Goal: Information Seeking & Learning: Learn about a topic

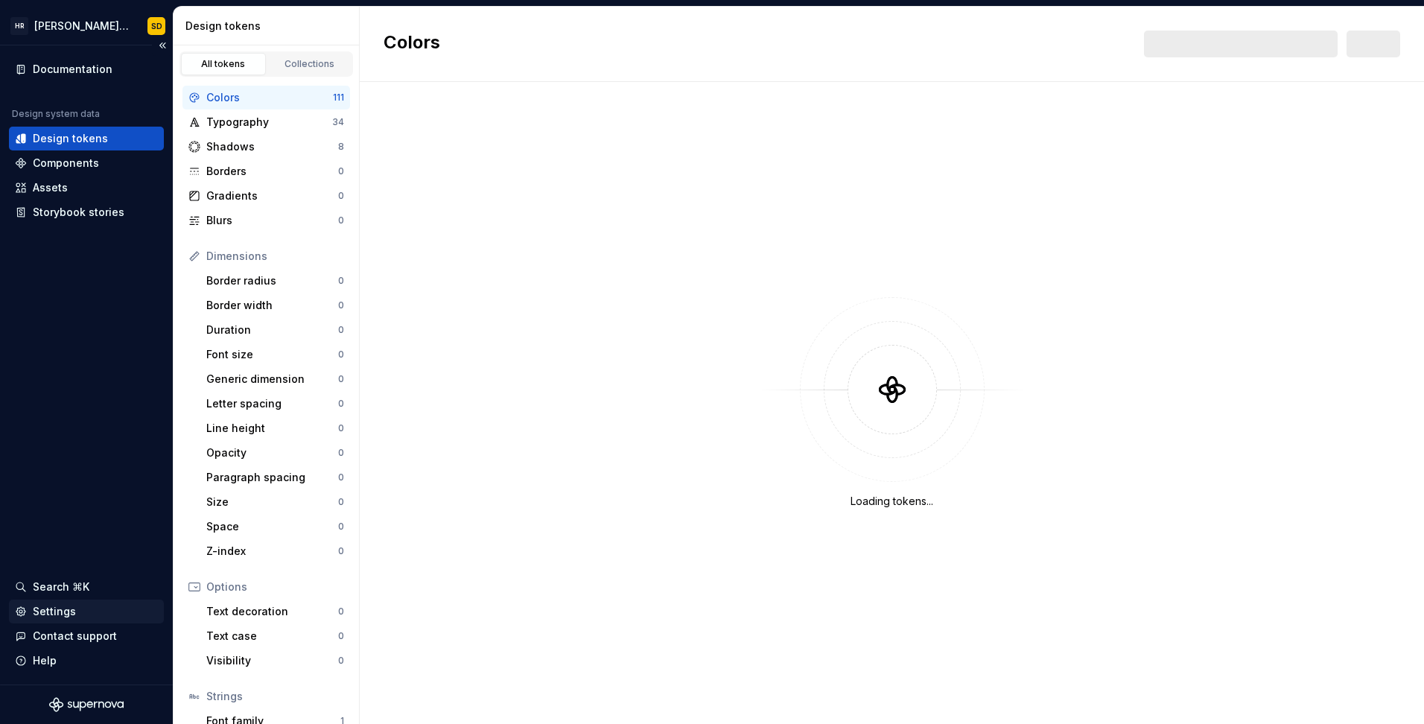
click at [37, 608] on div "Settings" at bounding box center [54, 611] width 43 height 15
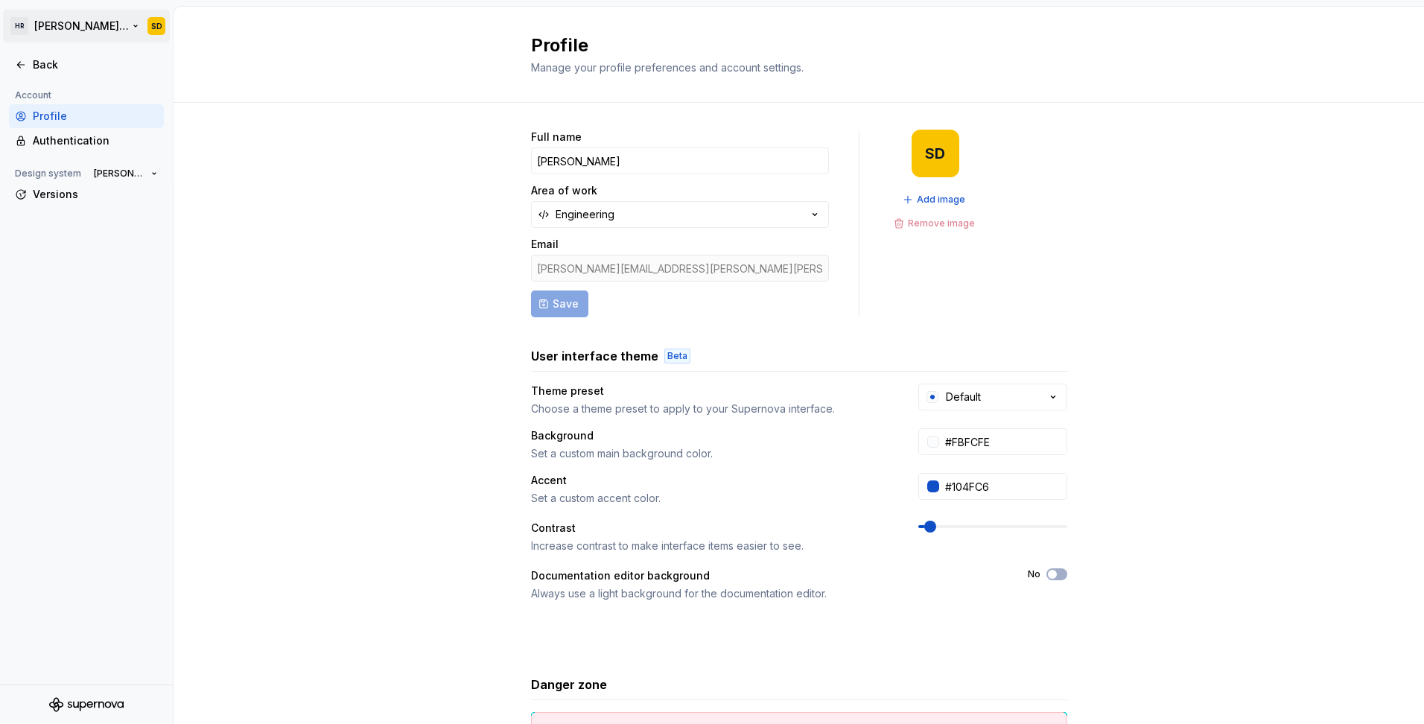
click at [135, 26] on html "[PERSON_NAME] UI Toolkit (HUT) SD Back Account Profile Authentication Design sy…" at bounding box center [712, 362] width 1424 height 724
click at [114, 447] on html "[PERSON_NAME] UI Toolkit (HUT) SD Back Account Profile Authentication Design sy…" at bounding box center [712, 362] width 1424 height 724
click at [145, 175] on button "[PERSON_NAME] UI Toolkit (HUT)" at bounding box center [125, 173] width 77 height 21
click at [142, 171] on span "[PERSON_NAME] UI Toolkit (HUT)" at bounding box center [119, 174] width 51 height 12
click at [40, 138] on div "Authentication" at bounding box center [95, 140] width 125 height 15
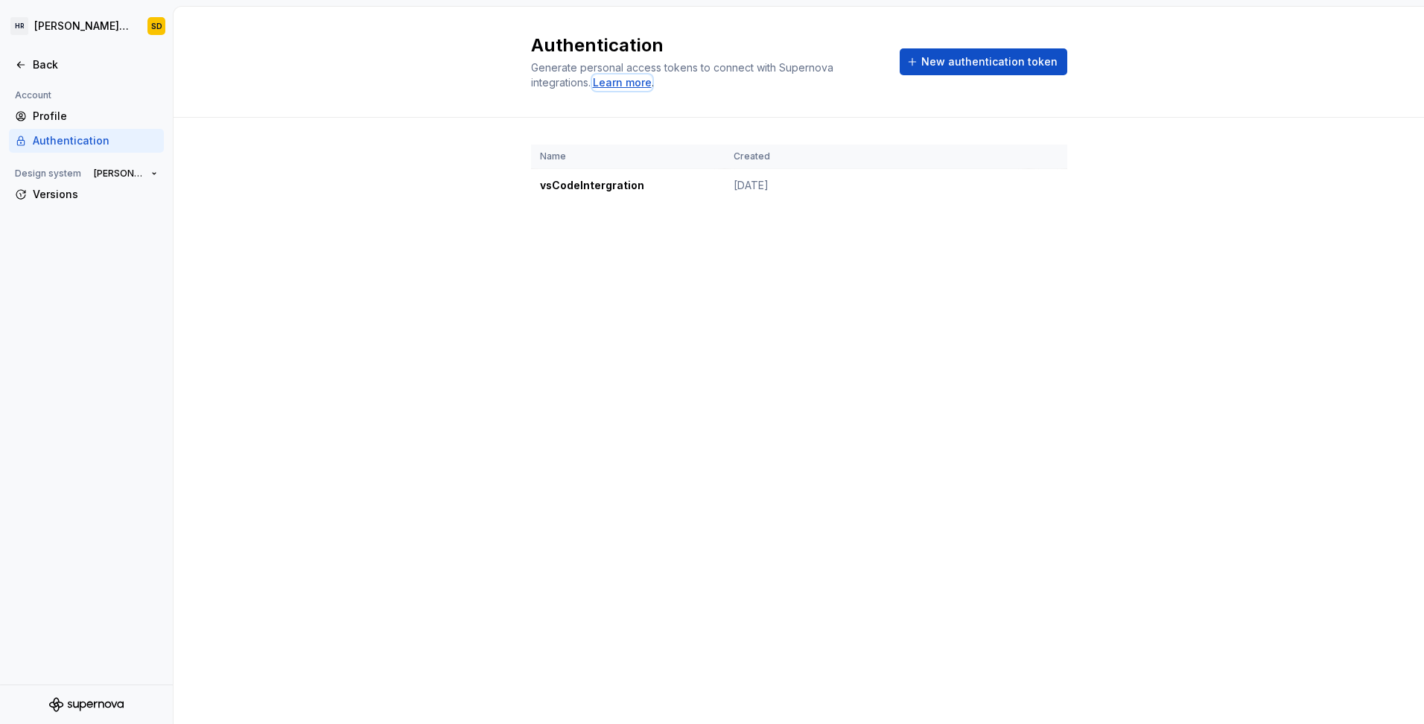
click at [615, 80] on div "Learn more" at bounding box center [622, 82] width 59 height 15
